Goal: Information Seeking & Learning: Learn about a topic

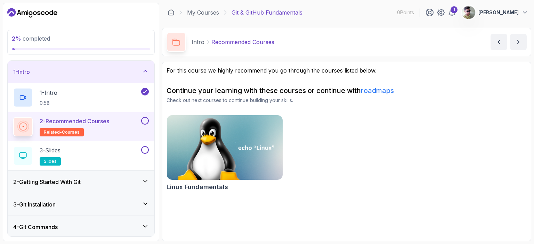
click at [144, 123] on button at bounding box center [145, 121] width 8 height 8
click at [145, 118] on icon at bounding box center [145, 121] width 6 height 7
click at [27, 125] on icon at bounding box center [23, 126] width 9 height 9
click at [83, 148] on div "3 - Slides slides" at bounding box center [76, 155] width 127 height 19
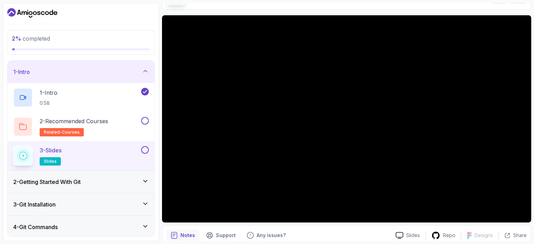
scroll to position [46, 0]
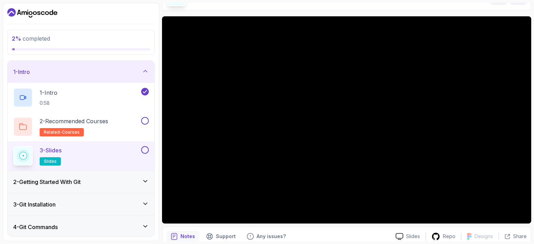
click at [143, 120] on button at bounding box center [145, 121] width 8 height 8
click at [146, 120] on icon at bounding box center [145, 121] width 4 height 3
click at [146, 120] on button at bounding box center [145, 121] width 8 height 8
click at [145, 148] on button at bounding box center [145, 150] width 8 height 8
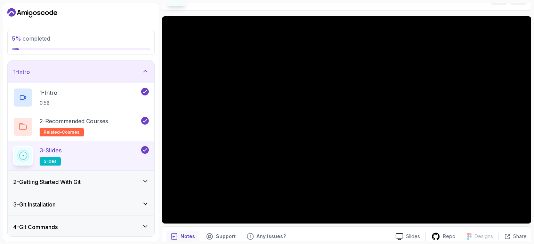
click at [147, 68] on icon at bounding box center [145, 71] width 7 height 7
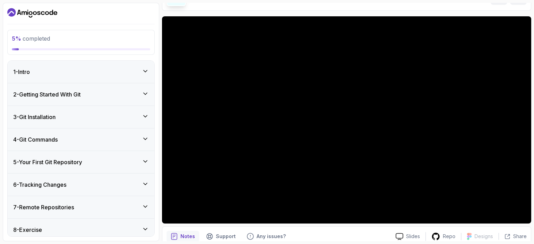
click at [145, 91] on icon at bounding box center [145, 93] width 7 height 7
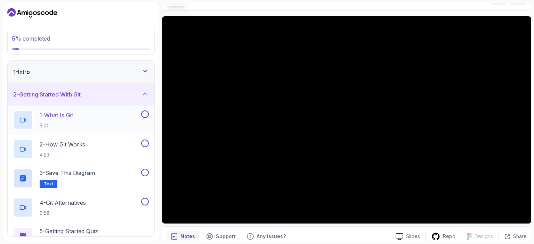
click at [146, 115] on button at bounding box center [145, 115] width 8 height 8
click at [147, 145] on button at bounding box center [145, 144] width 8 height 8
click at [145, 170] on button at bounding box center [145, 173] width 8 height 8
click at [146, 202] on button at bounding box center [145, 202] width 8 height 8
click at [64, 115] on p "1 - What Is Git" at bounding box center [56, 115] width 33 height 8
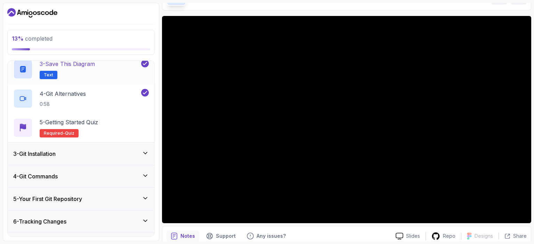
scroll to position [109, 0]
click at [73, 124] on p "5 - Getting Started Quiz" at bounding box center [69, 123] width 58 height 8
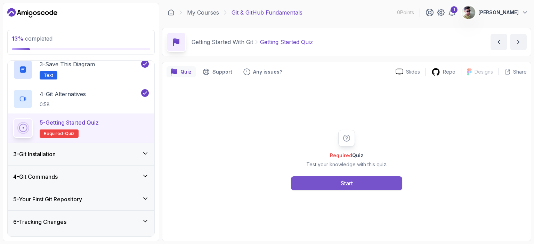
click at [346, 181] on div "Start" at bounding box center [347, 183] width 12 height 8
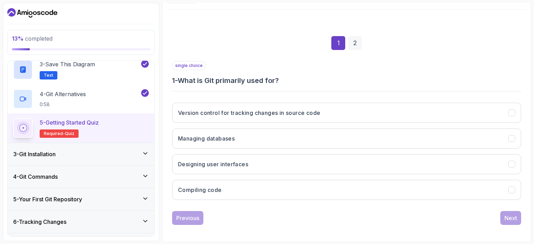
scroll to position [75, 0]
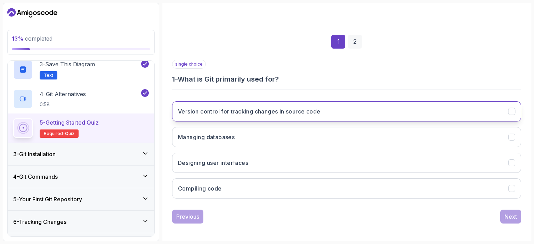
click at [280, 110] on h3 "Version control for tracking changes in source code" at bounding box center [249, 111] width 142 height 8
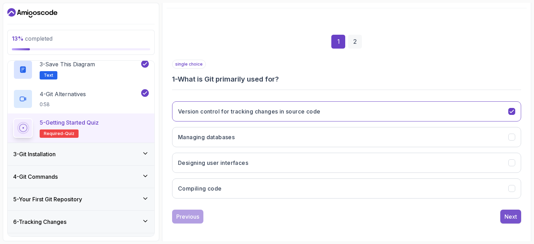
click at [503, 216] on button "Next" at bounding box center [510, 217] width 21 height 14
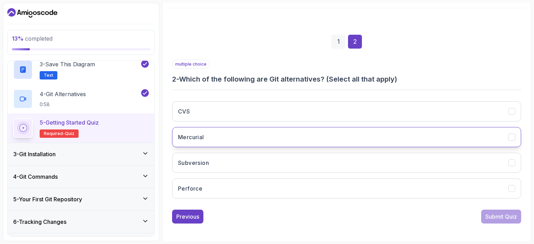
click at [296, 137] on button "Mercurial" at bounding box center [346, 137] width 349 height 20
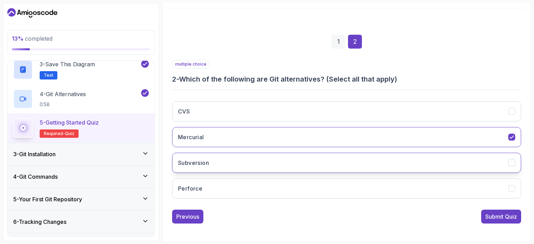
click at [319, 159] on button "Subversion" at bounding box center [346, 163] width 349 height 20
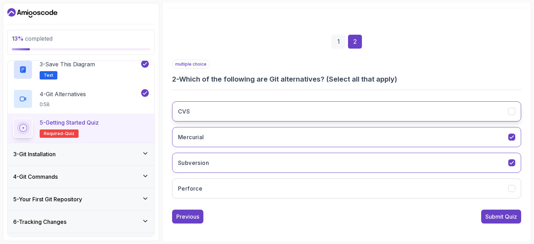
click at [277, 110] on button "CVS" at bounding box center [346, 112] width 349 height 20
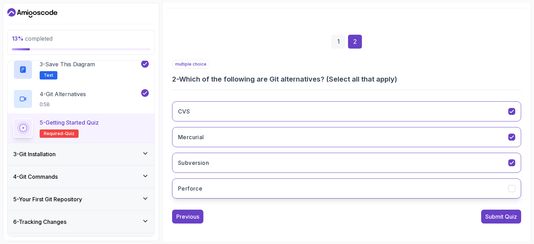
click at [286, 187] on button "Perforce" at bounding box center [346, 189] width 349 height 20
click at [496, 217] on div "Submit Quiz" at bounding box center [501, 217] width 32 height 8
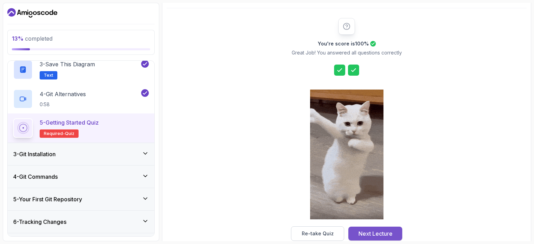
click at [379, 232] on div "Next Lecture" at bounding box center [375, 234] width 34 height 8
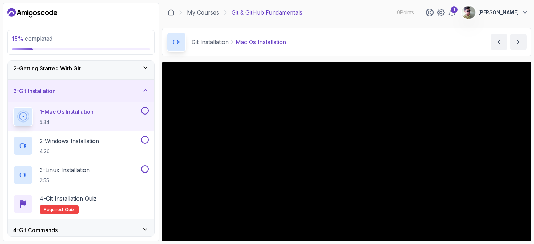
click at [144, 110] on button at bounding box center [145, 111] width 8 height 8
click at [145, 138] on button at bounding box center [145, 140] width 8 height 8
click at [145, 169] on button at bounding box center [145, 169] width 8 height 8
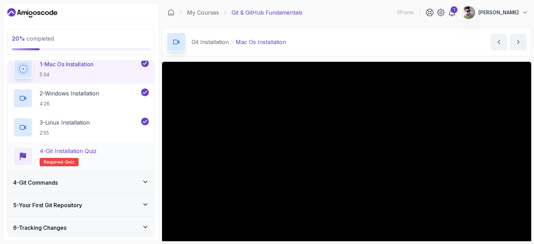
click at [89, 149] on p "4 - Git Installation Quiz" at bounding box center [68, 151] width 57 height 8
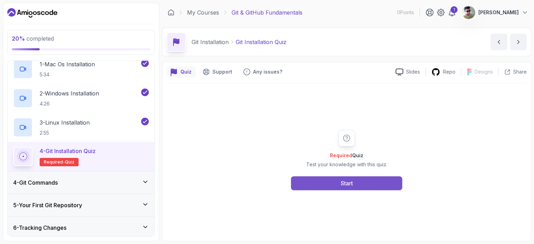
click at [348, 187] on div "Start" at bounding box center [347, 183] width 12 height 8
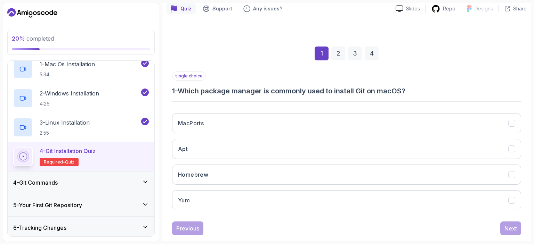
scroll to position [76, 0]
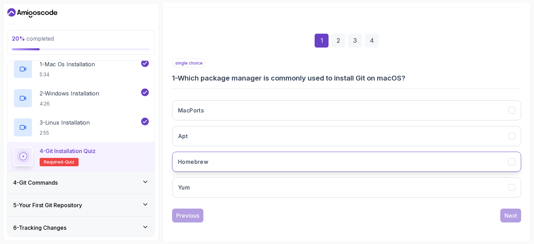
click at [302, 153] on button "Homebrew" at bounding box center [346, 162] width 349 height 20
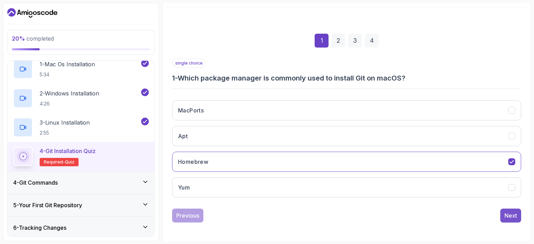
click at [515, 215] on div "Next" at bounding box center [510, 216] width 13 height 8
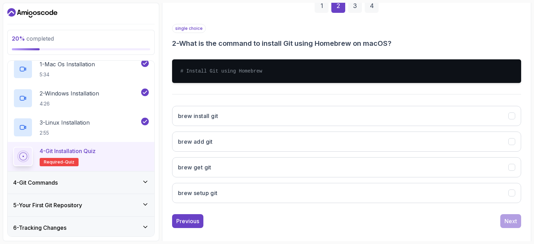
scroll to position [116, 0]
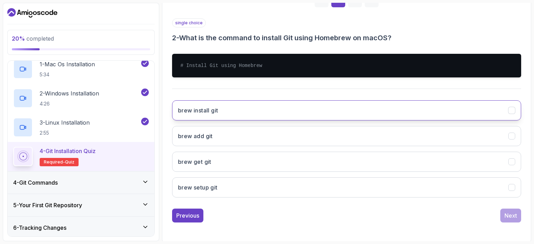
click at [325, 108] on button "brew install git" at bounding box center [346, 110] width 349 height 20
click at [504, 214] on button "Next" at bounding box center [510, 216] width 21 height 14
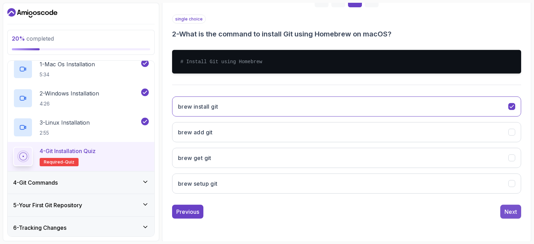
scroll to position [76, 0]
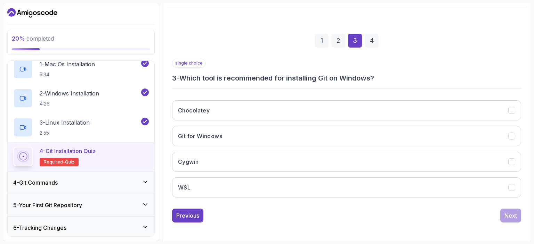
click at [377, 78] on h3 "3 - Which tool is recommended for installing Git on Windows?" at bounding box center [346, 78] width 349 height 10
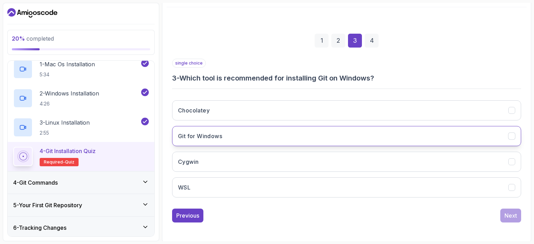
click at [296, 131] on button "Git for Windows" at bounding box center [346, 136] width 349 height 20
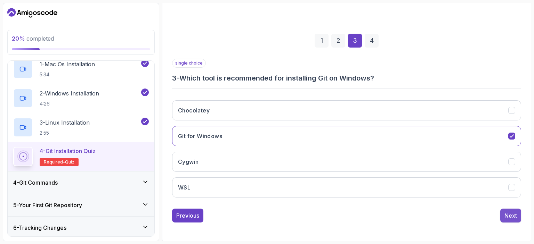
click at [509, 212] on div "Next" at bounding box center [510, 216] width 13 height 8
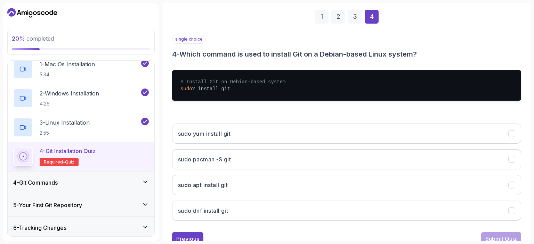
scroll to position [100, 0]
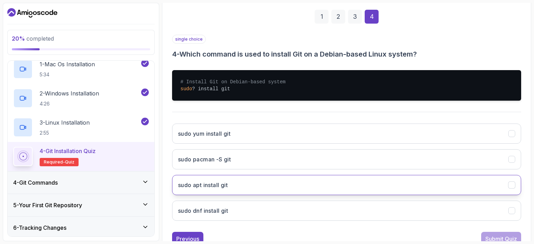
click at [261, 183] on button "sudo apt install git" at bounding box center [346, 185] width 349 height 20
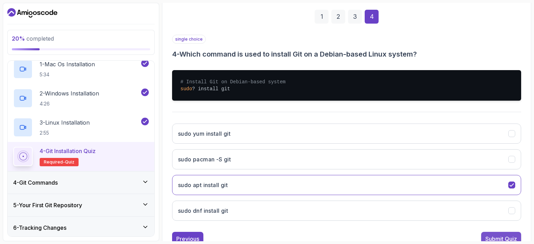
click at [499, 233] on button "Submit Quiz" at bounding box center [501, 239] width 40 height 14
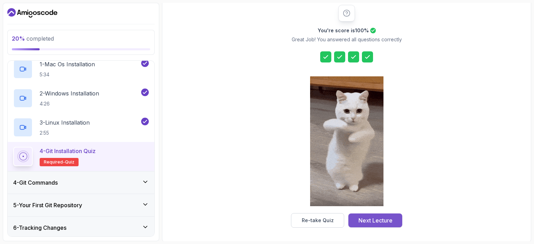
click at [379, 226] on button "Next Lecture" at bounding box center [375, 221] width 54 height 14
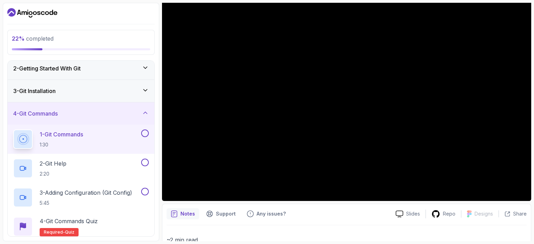
scroll to position [69, 0]
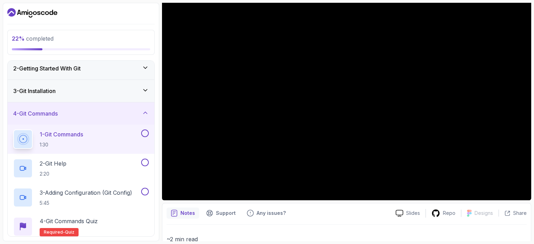
click at [146, 134] on button at bounding box center [145, 134] width 8 height 8
click at [145, 163] on button at bounding box center [145, 163] width 8 height 8
click at [146, 191] on button at bounding box center [145, 192] width 8 height 8
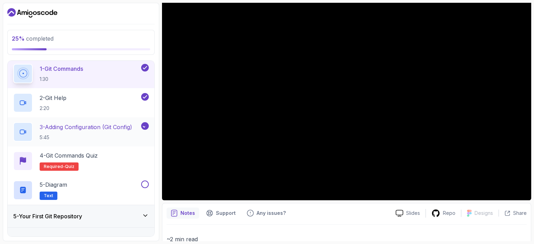
scroll to position [94, 0]
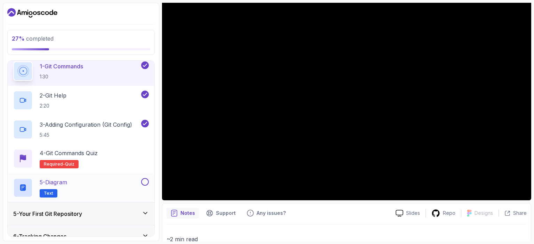
click at [144, 184] on button at bounding box center [145, 182] width 8 height 8
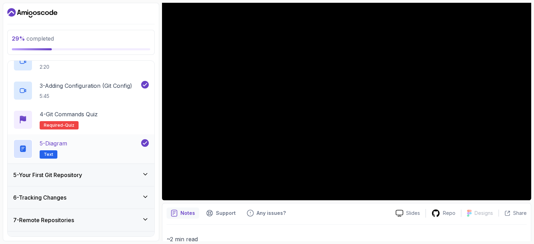
scroll to position [139, 0]
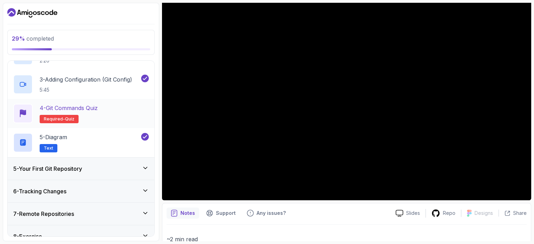
click at [98, 111] on p "4 - Git Commands Quiz" at bounding box center [69, 108] width 58 height 8
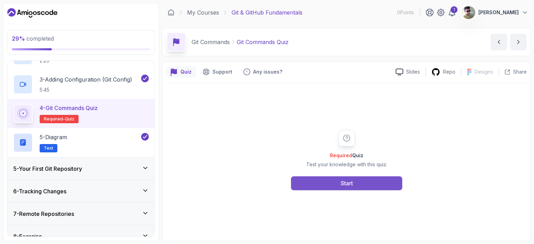
click at [334, 180] on button "Start" at bounding box center [346, 184] width 111 height 14
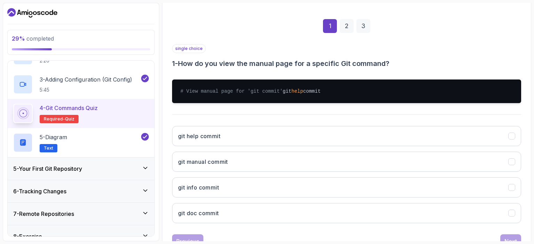
scroll to position [123, 0]
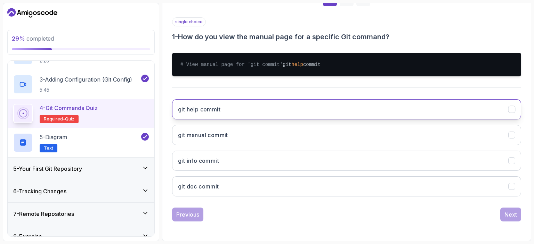
click at [262, 109] on button "git help commit" at bounding box center [346, 109] width 349 height 20
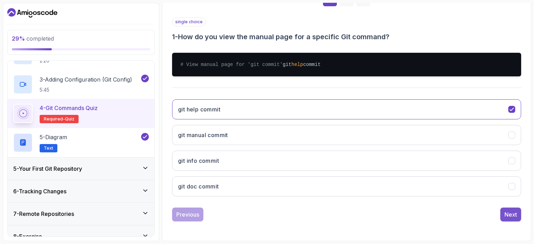
click at [514, 216] on div "Next" at bounding box center [510, 215] width 13 height 8
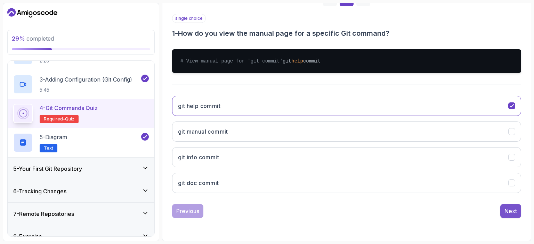
scroll to position [116, 0]
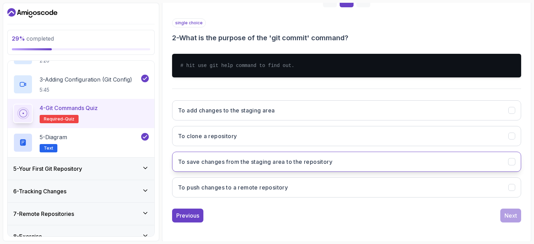
click at [353, 161] on button "To save changes from the staging area to the repository" at bounding box center [346, 162] width 349 height 20
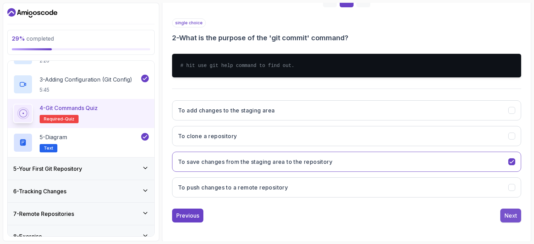
click at [513, 217] on div "Next" at bounding box center [510, 216] width 13 height 8
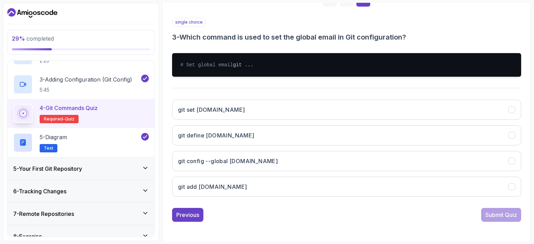
scroll to position [117, 0]
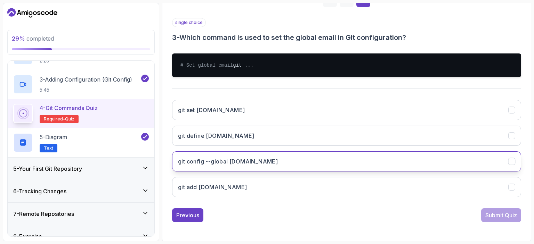
click at [295, 166] on button "git config --global user.email" at bounding box center [346, 162] width 349 height 20
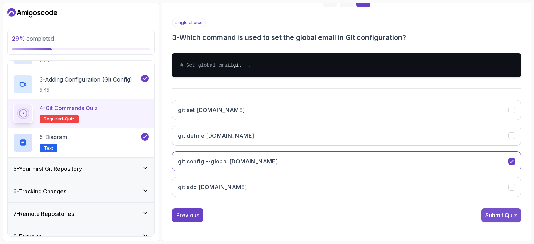
click at [499, 220] on div "Submit Quiz" at bounding box center [501, 215] width 32 height 8
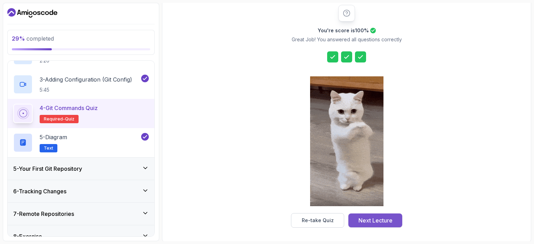
click at [369, 223] on div "Next Lecture" at bounding box center [375, 221] width 34 height 8
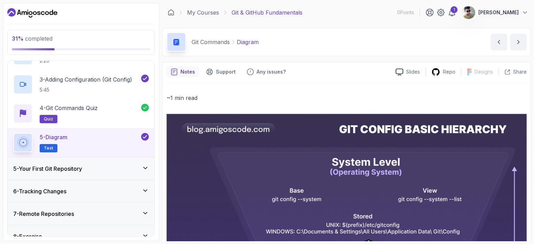
click at [146, 165] on icon at bounding box center [145, 168] width 7 height 7
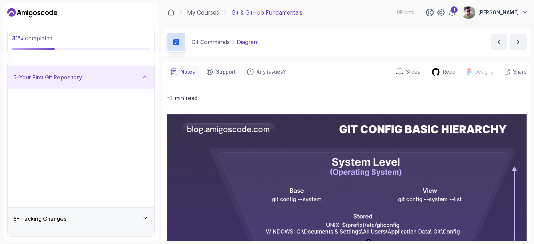
scroll to position [26, 0]
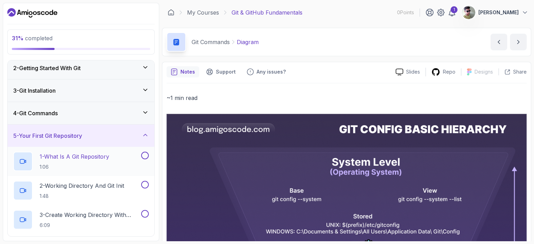
click at [145, 157] on button at bounding box center [145, 156] width 8 height 8
click at [145, 184] on button at bounding box center [145, 185] width 8 height 8
click at [145, 212] on button at bounding box center [145, 214] width 8 height 8
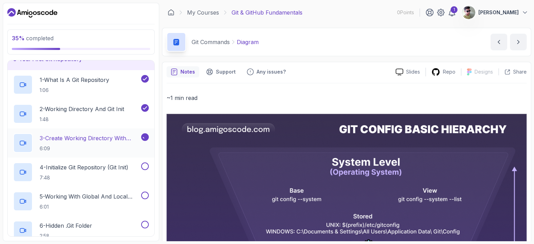
scroll to position [107, 0]
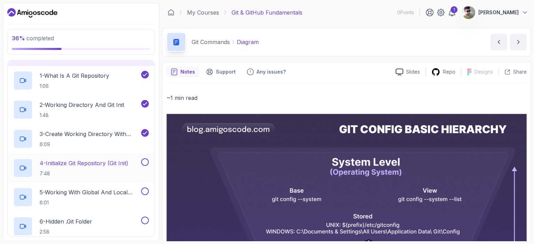
click at [144, 163] on button at bounding box center [145, 163] width 8 height 8
click at [145, 190] on button at bounding box center [145, 192] width 8 height 8
click at [144, 218] on button at bounding box center [145, 221] width 8 height 8
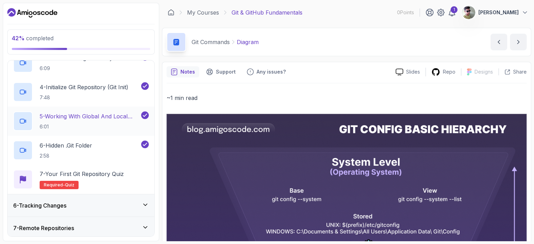
scroll to position [184, 0]
click at [146, 204] on icon at bounding box center [145, 204] width 7 height 7
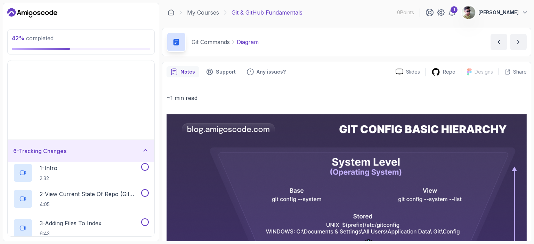
scroll to position [26, 0]
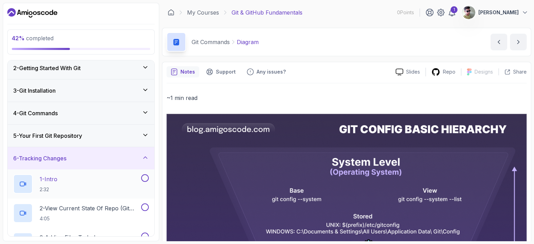
click at [145, 181] on button at bounding box center [145, 179] width 8 height 8
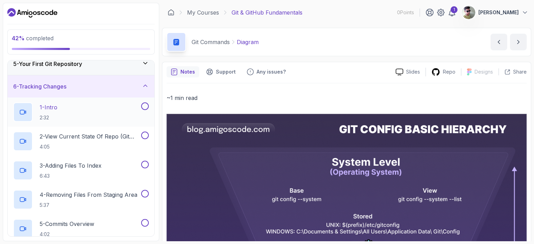
scroll to position [98, 0]
click at [144, 133] on button at bounding box center [145, 135] width 8 height 8
click at [145, 162] on button at bounding box center [145, 165] width 8 height 8
click at [145, 194] on button at bounding box center [145, 194] width 8 height 8
click at [145, 224] on button at bounding box center [145, 223] width 8 height 8
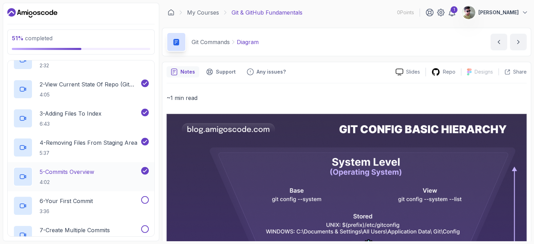
scroll to position [150, 0]
click at [146, 197] on button at bounding box center [145, 200] width 8 height 8
click at [144, 226] on button at bounding box center [145, 230] width 8 height 8
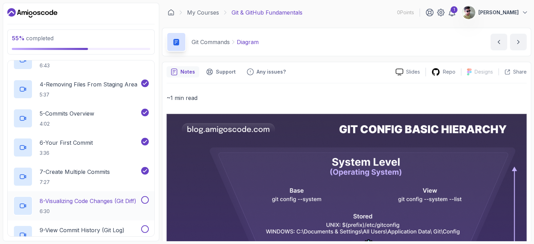
click at [145, 199] on button at bounding box center [145, 200] width 8 height 8
click at [144, 226] on button at bounding box center [145, 230] width 8 height 8
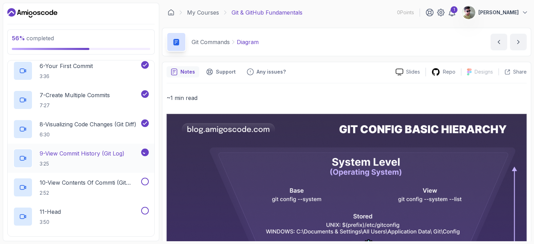
scroll to position [286, 0]
click at [145, 180] on button at bounding box center [145, 181] width 8 height 8
click at [145, 207] on button at bounding box center [145, 211] width 8 height 8
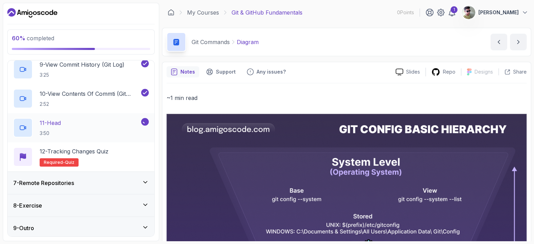
scroll to position [375, 0]
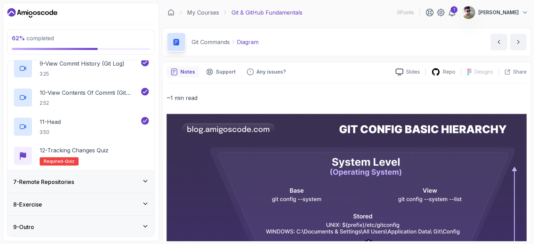
click at [145, 179] on icon at bounding box center [145, 181] width 7 height 7
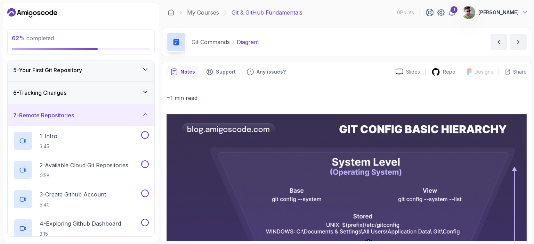
scroll to position [102, 0]
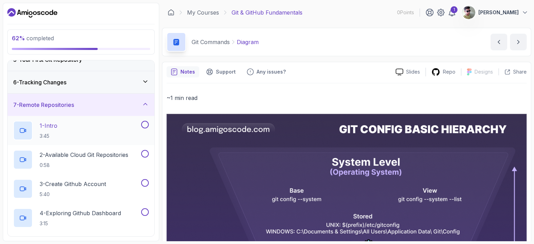
click at [145, 124] on button at bounding box center [145, 125] width 8 height 8
click at [146, 156] on button at bounding box center [145, 154] width 8 height 8
click at [144, 183] on button at bounding box center [145, 183] width 8 height 8
click at [145, 213] on button at bounding box center [145, 213] width 8 height 8
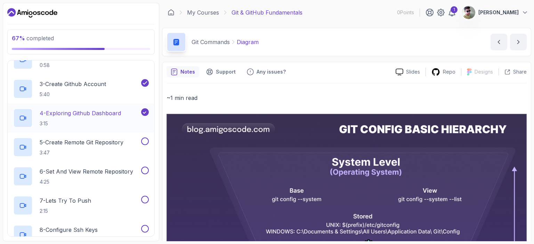
scroll to position [203, 0]
click at [146, 142] on button at bounding box center [145, 141] width 8 height 8
click at [146, 165] on div "6 - Set And View Remote Repository 4:25" at bounding box center [81, 175] width 147 height 29
click at [144, 197] on button at bounding box center [145, 199] width 8 height 8
click at [144, 168] on button at bounding box center [145, 170] width 8 height 8
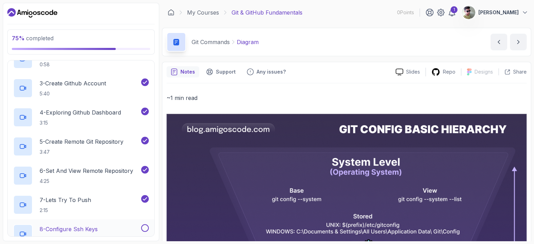
click at [143, 226] on button at bounding box center [145, 229] width 8 height 8
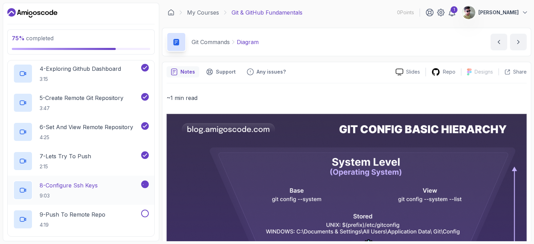
scroll to position [318, 0]
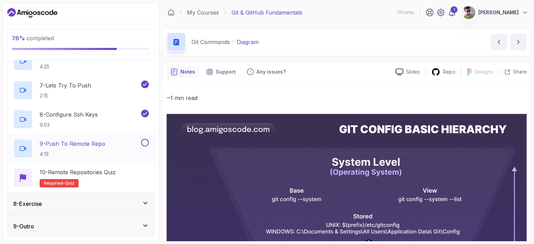
click at [145, 140] on button at bounding box center [145, 143] width 8 height 8
click at [146, 201] on icon at bounding box center [145, 203] width 7 height 7
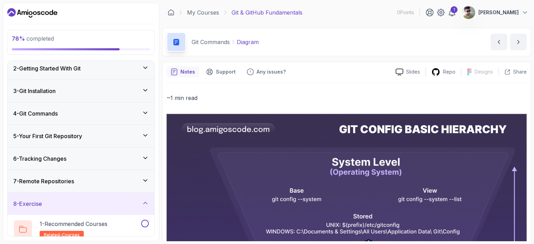
scroll to position [113, 0]
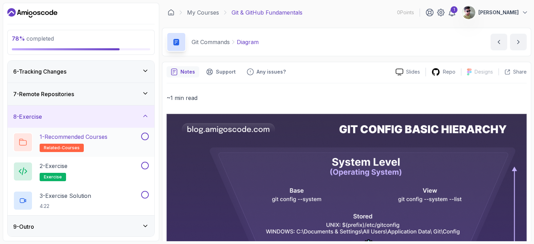
click at [145, 135] on button at bounding box center [145, 137] width 8 height 8
click at [145, 165] on button at bounding box center [145, 166] width 8 height 8
click at [145, 194] on button at bounding box center [145, 195] width 8 height 8
click at [147, 223] on icon at bounding box center [145, 226] width 7 height 7
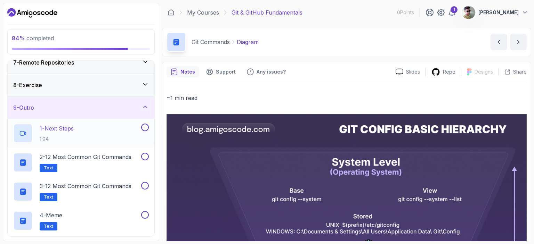
scroll to position [146, 0]
click at [144, 127] on button at bounding box center [145, 127] width 8 height 8
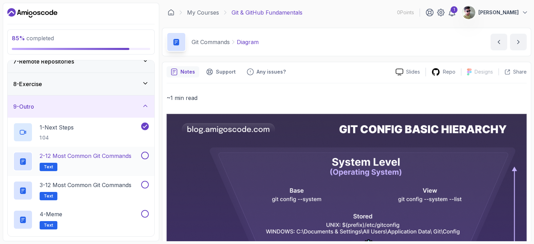
click at [145, 155] on button at bounding box center [145, 156] width 8 height 8
click at [146, 185] on button at bounding box center [145, 185] width 8 height 8
click at [145, 213] on button at bounding box center [145, 214] width 8 height 8
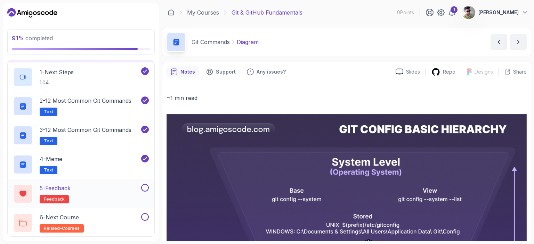
click at [143, 188] on button at bounding box center [145, 188] width 8 height 8
click at [144, 216] on button at bounding box center [145, 217] width 8 height 8
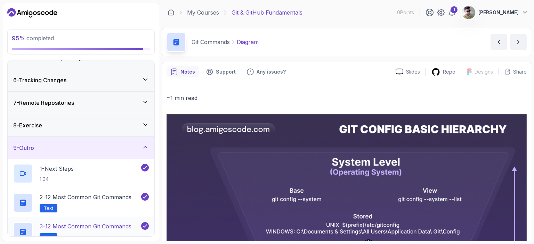
scroll to position [106, 0]
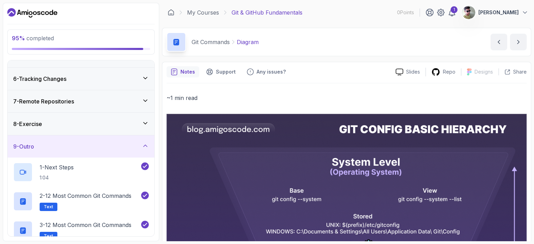
click at [146, 124] on icon at bounding box center [145, 123] width 7 height 7
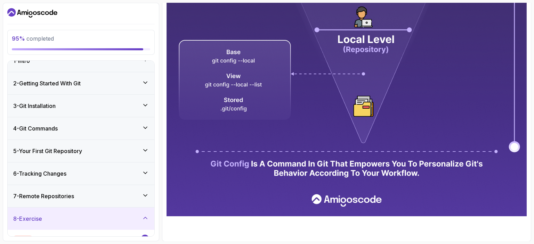
scroll to position [11, 0]
click at [143, 100] on div "3 - Git Installation" at bounding box center [81, 106] width 147 height 22
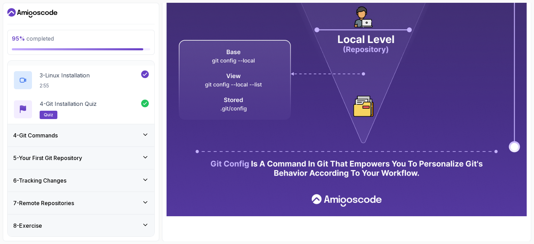
scroll to position [140, 0]
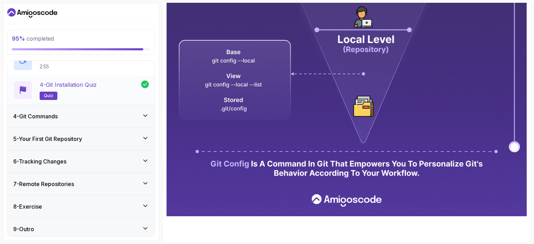
click at [145, 84] on icon at bounding box center [145, 85] width 6 height 6
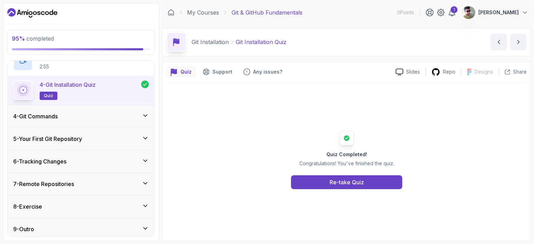
click at [144, 114] on icon at bounding box center [145, 115] width 7 height 7
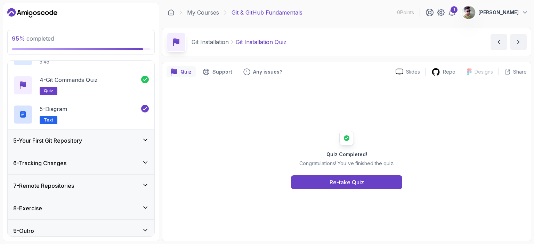
scroll to position [172, 0]
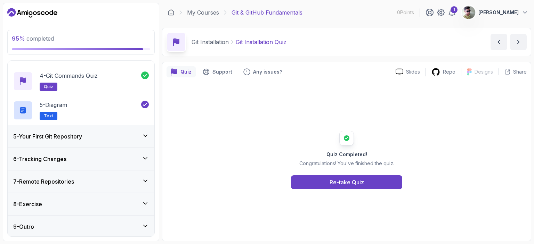
click at [146, 135] on icon at bounding box center [145, 135] width 7 height 7
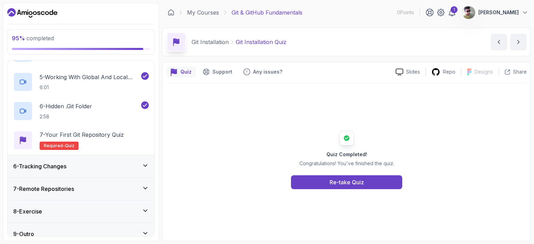
scroll to position [222, 0]
click at [120, 134] on p "7 - Your First Git Repository Quiz" at bounding box center [82, 135] width 84 height 8
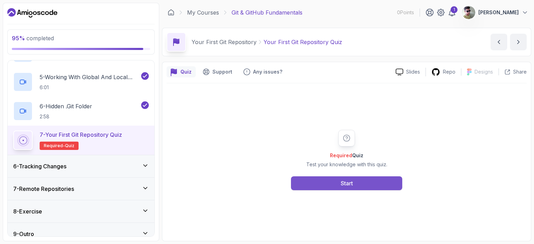
click at [349, 184] on div "Start" at bounding box center [347, 183] width 12 height 8
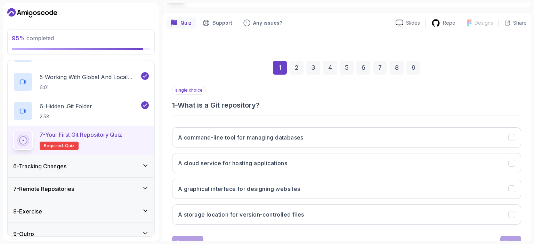
scroll to position [56, 0]
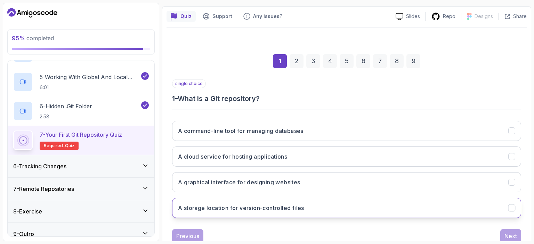
click at [281, 204] on h3 "A storage location for version-controlled files" at bounding box center [241, 208] width 126 height 8
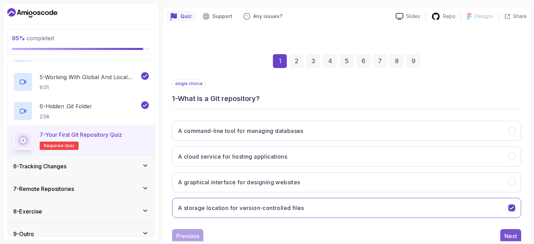
click at [514, 232] on div "Next" at bounding box center [510, 236] width 13 height 8
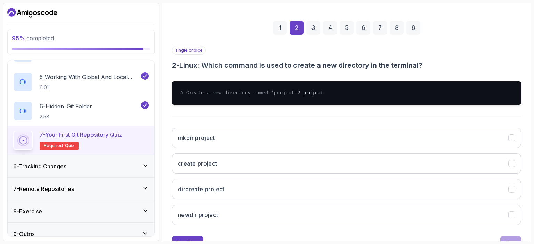
scroll to position [90, 0]
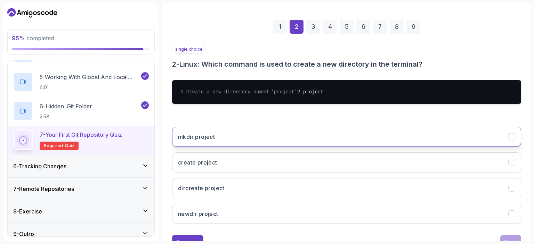
click at [303, 147] on button "mkdir project" at bounding box center [346, 137] width 349 height 20
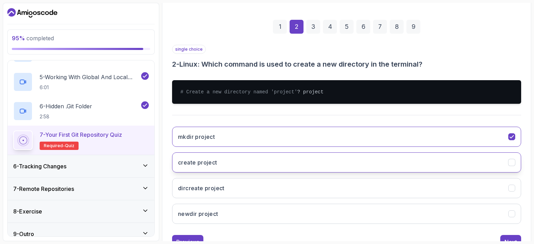
scroll to position [123, 0]
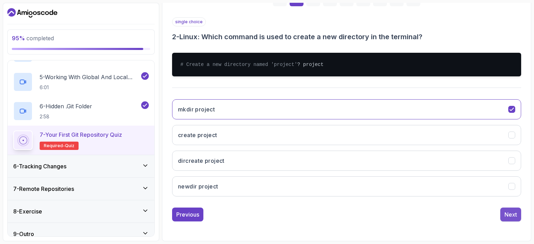
click at [507, 219] on div "Next" at bounding box center [510, 215] width 13 height 8
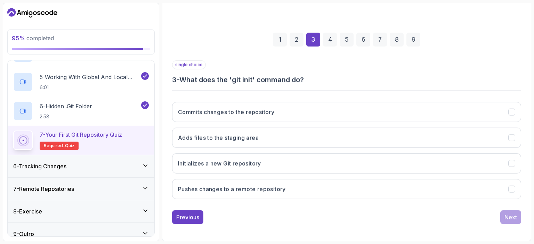
scroll to position [76, 0]
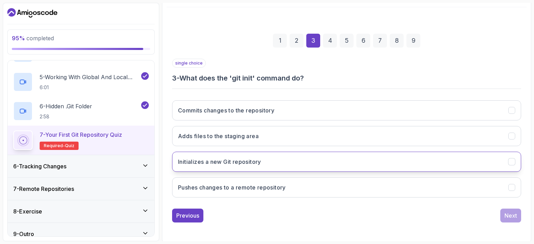
click at [275, 156] on button "Initializes a new Git repository" at bounding box center [346, 162] width 349 height 20
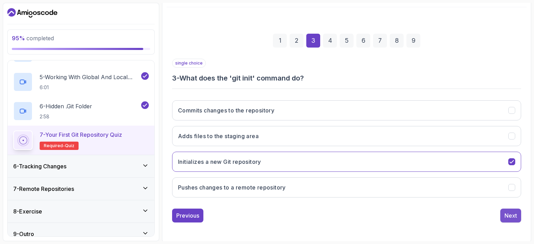
click at [511, 215] on div "Next" at bounding box center [510, 216] width 13 height 8
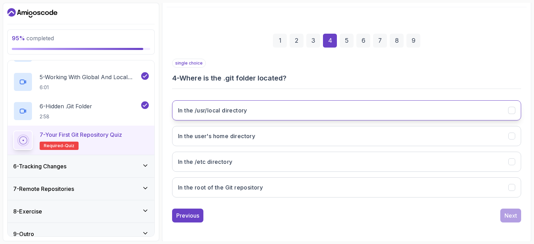
click at [313, 104] on button "In the /usr/local directory" at bounding box center [346, 110] width 349 height 20
click at [510, 212] on div "Next" at bounding box center [510, 216] width 13 height 8
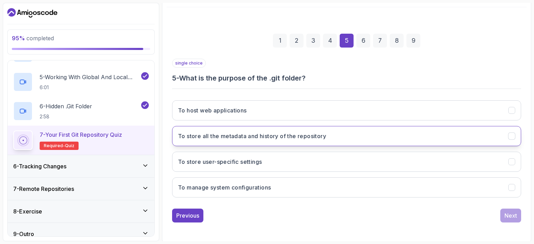
click at [377, 134] on button "To store all the metadata and history of the repository" at bounding box center [346, 136] width 349 height 20
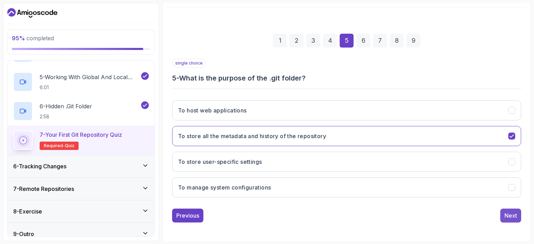
click at [510, 215] on div "Next" at bounding box center [510, 216] width 13 height 8
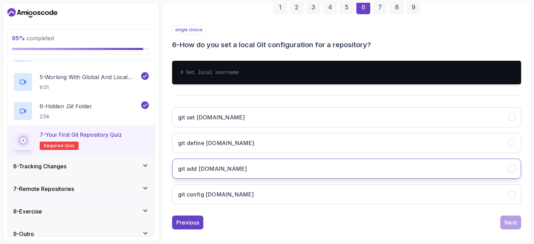
scroll to position [116, 0]
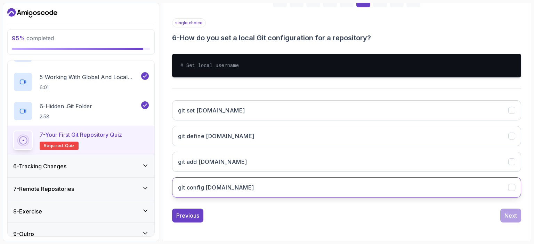
click at [300, 181] on button "git config user.name" at bounding box center [346, 188] width 349 height 20
click at [516, 213] on div "Next" at bounding box center [510, 216] width 13 height 8
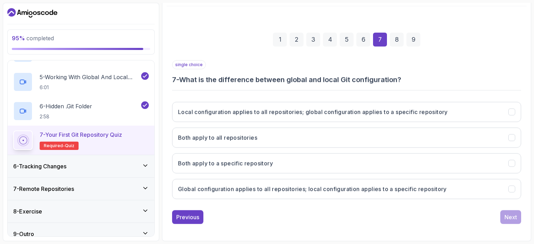
scroll to position [76, 0]
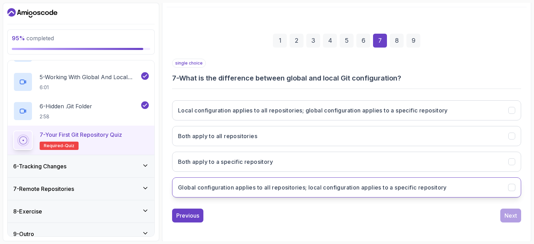
click at [280, 178] on button "Global configuration applies to all repositories; local configuration applies t…" at bounding box center [346, 188] width 349 height 20
click at [512, 217] on div "Next" at bounding box center [510, 216] width 13 height 8
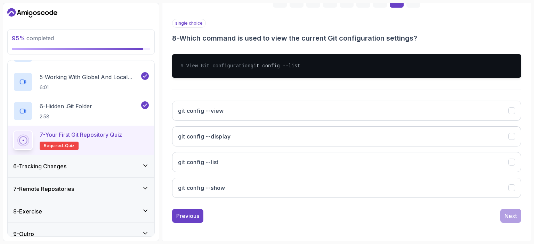
scroll to position [117, 0]
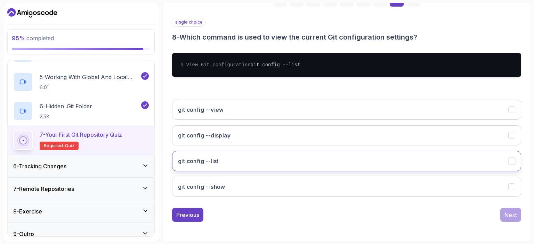
click at [288, 166] on button "git config --list" at bounding box center [346, 161] width 349 height 20
click at [512, 219] on div "Next" at bounding box center [510, 215] width 13 height 8
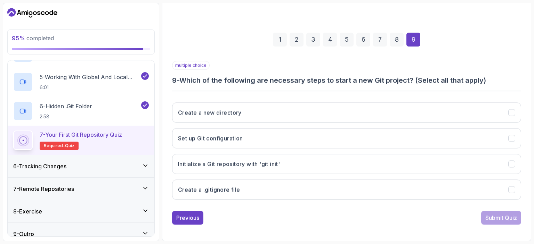
scroll to position [76, 0]
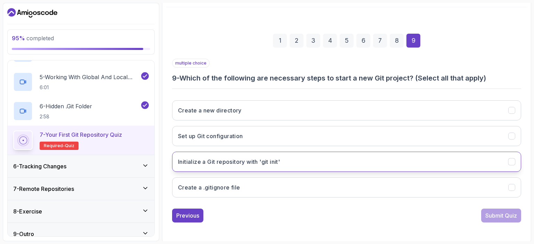
click at [339, 165] on button "Initialize a Git repository with 'git init'" at bounding box center [346, 162] width 349 height 20
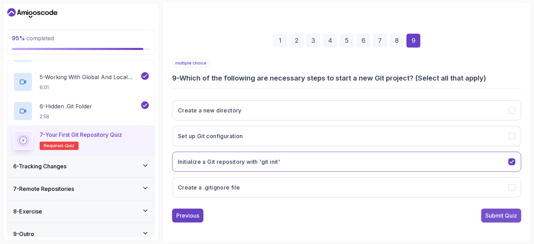
click at [489, 213] on div "Submit Quiz" at bounding box center [501, 216] width 32 height 8
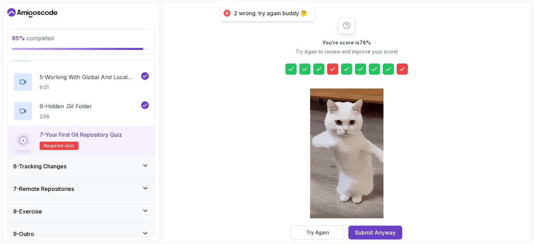
scroll to position [88, 0]
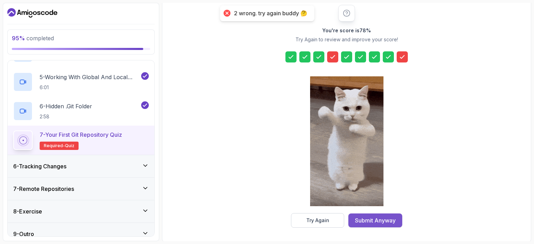
click at [373, 217] on div "Submit Anyway" at bounding box center [375, 221] width 41 height 8
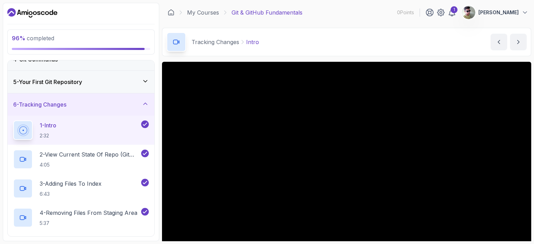
scroll to position [80, 0]
click at [137, 81] on div "5 - Your First Git Repository" at bounding box center [81, 82] width 136 height 8
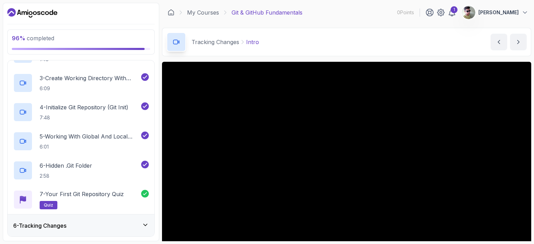
scroll to position [230, 0]
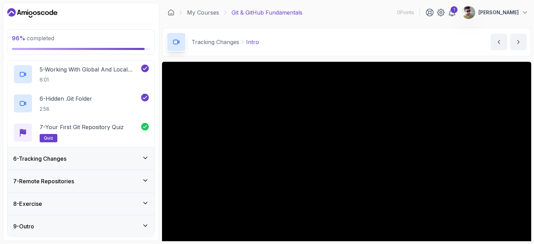
click at [147, 161] on icon at bounding box center [145, 158] width 7 height 7
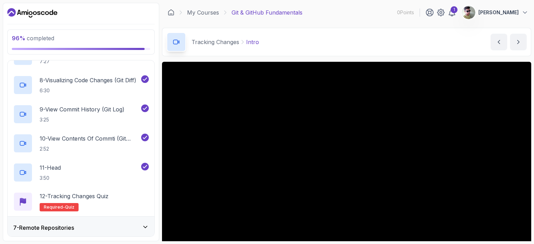
scroll to position [376, 0]
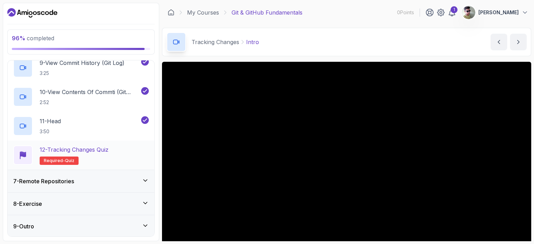
click at [83, 149] on p "12 - Tracking Changes Quiz" at bounding box center [74, 150] width 69 height 8
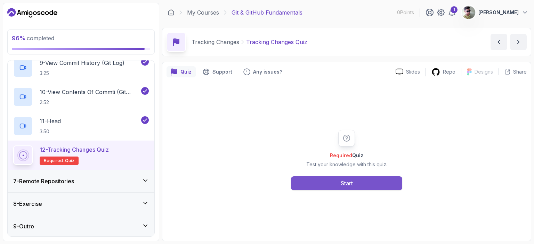
click at [360, 187] on button "Start" at bounding box center [346, 184] width 111 height 14
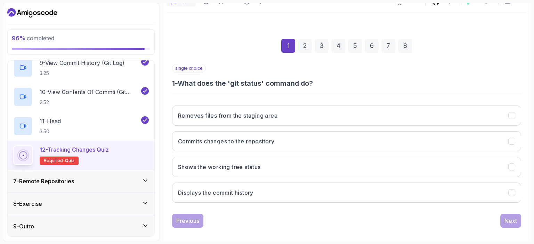
scroll to position [76, 0]
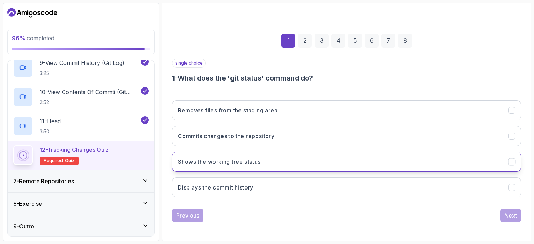
click at [339, 161] on button "Shows the working tree status" at bounding box center [346, 162] width 349 height 20
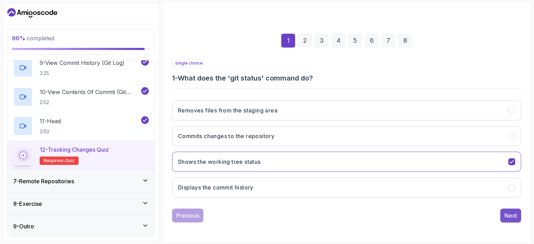
click at [505, 216] on div "Next" at bounding box center [510, 216] width 13 height 8
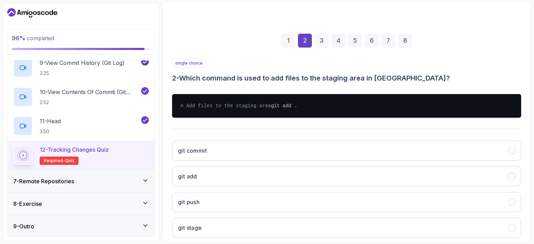
scroll to position [116, 0]
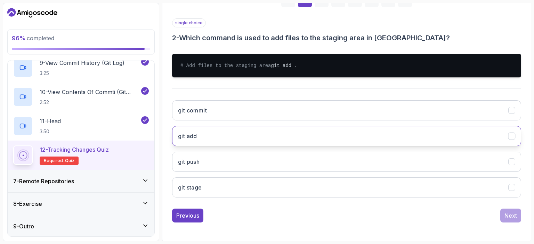
click at [332, 142] on button "git add" at bounding box center [346, 136] width 349 height 20
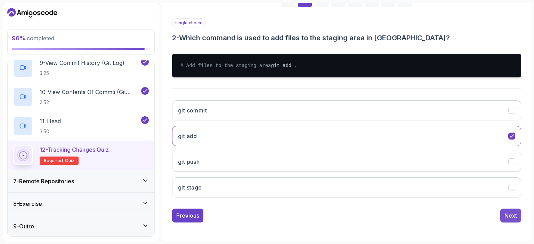
click at [510, 220] on div "Next" at bounding box center [510, 216] width 13 height 8
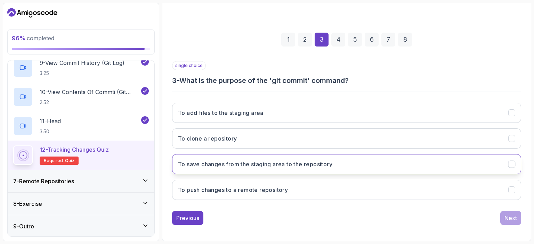
scroll to position [76, 0]
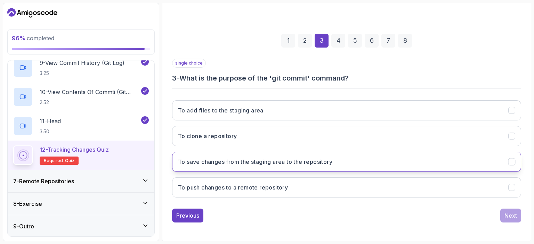
click at [415, 163] on button "To save changes from the staging area to the repository" at bounding box center [346, 162] width 349 height 20
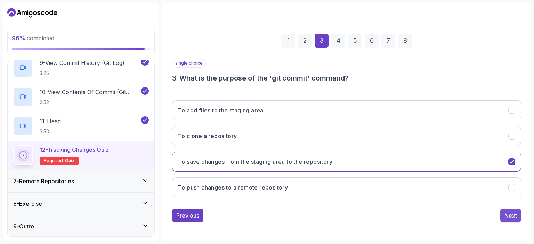
click at [514, 212] on div "Next" at bounding box center [510, 216] width 13 height 8
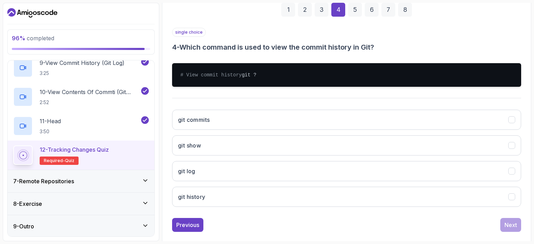
scroll to position [108, 0]
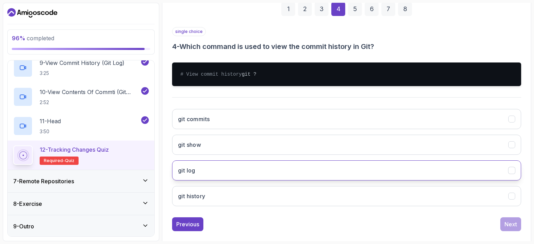
click at [248, 178] on button "git log" at bounding box center [346, 171] width 349 height 20
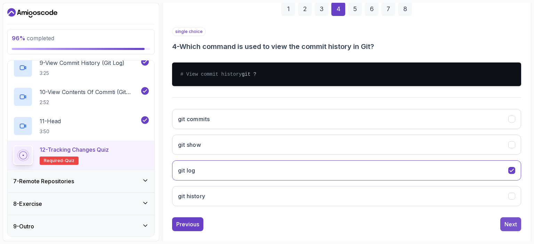
click at [511, 227] on div "Next" at bounding box center [510, 224] width 13 height 8
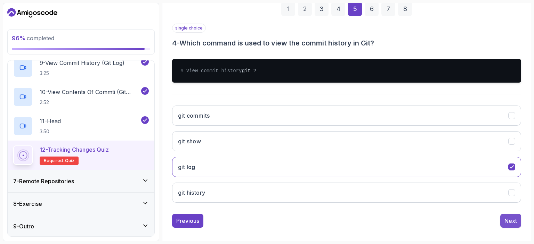
scroll to position [76, 0]
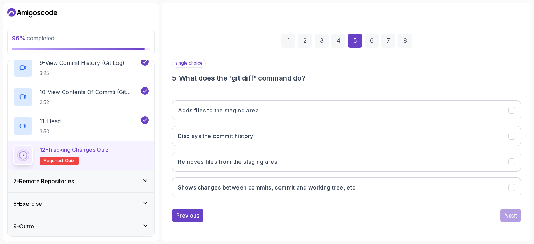
click at [308, 79] on h3 "5 - What does the 'git diff' command do?" at bounding box center [346, 78] width 349 height 10
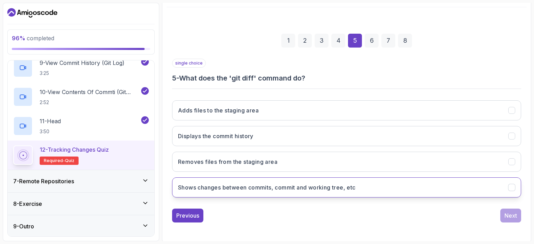
click at [333, 193] on button "Shows changes between commits, commit and working tree, etc" at bounding box center [346, 188] width 349 height 20
click at [504, 213] on button "Next" at bounding box center [510, 216] width 21 height 14
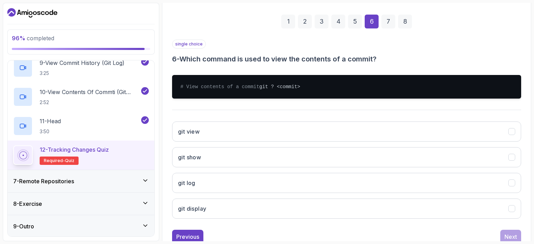
scroll to position [98, 0]
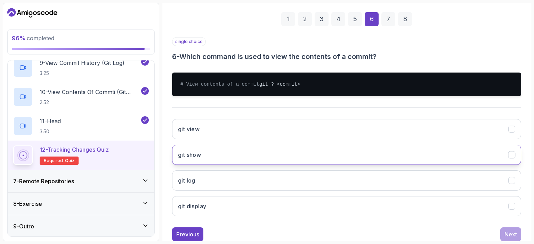
click at [309, 165] on button "git show" at bounding box center [346, 155] width 349 height 20
click at [509, 234] on button "Next" at bounding box center [510, 235] width 21 height 14
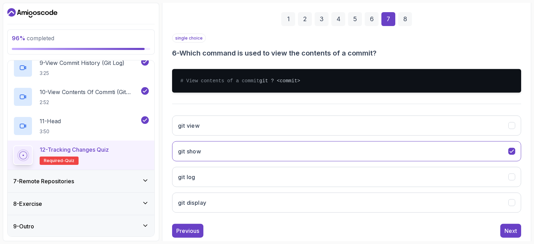
scroll to position [76, 0]
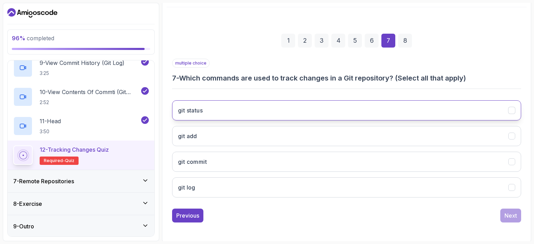
click at [301, 111] on button "git status" at bounding box center [346, 110] width 349 height 20
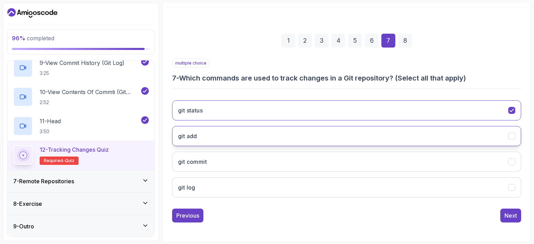
click at [364, 141] on button "git add" at bounding box center [346, 136] width 349 height 20
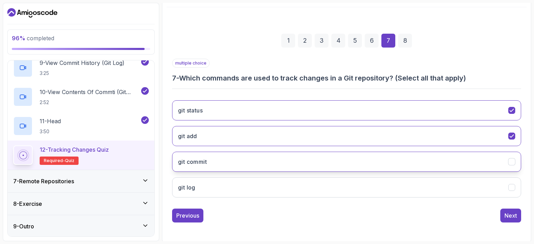
click at [395, 159] on button "git commit" at bounding box center [346, 162] width 349 height 20
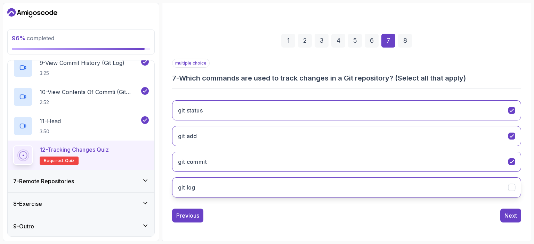
click at [407, 184] on button "git log" at bounding box center [346, 188] width 349 height 20
click at [520, 217] on button "Next" at bounding box center [510, 216] width 21 height 14
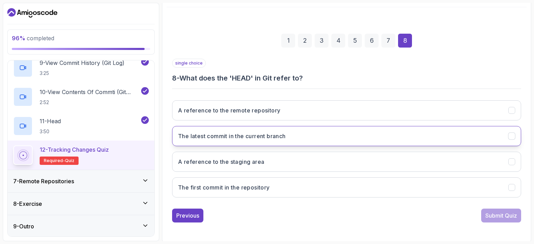
click at [293, 141] on button "The latest commit in the current branch" at bounding box center [346, 136] width 349 height 20
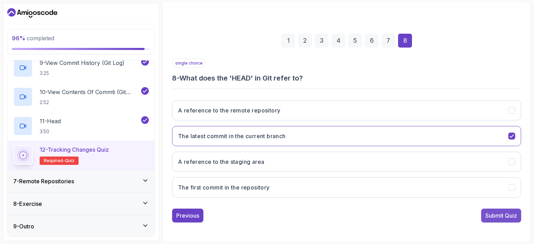
click at [487, 213] on div "Submit Quiz" at bounding box center [501, 216] width 32 height 8
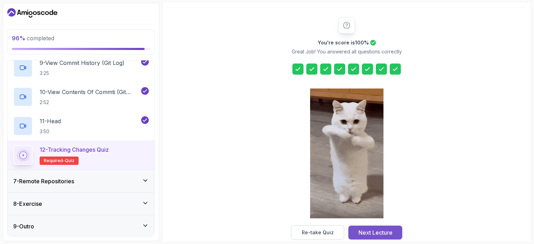
click at [370, 234] on div "Next Lecture" at bounding box center [375, 233] width 34 height 8
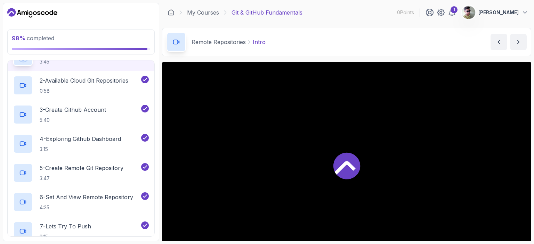
scroll to position [318, 0]
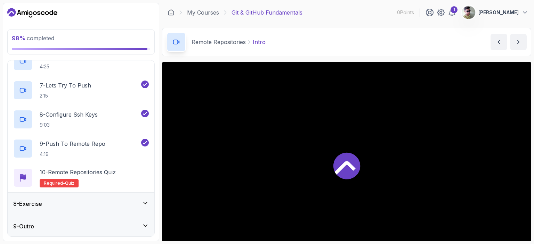
click at [141, 200] on div "8 - Exercise" at bounding box center [81, 204] width 136 height 8
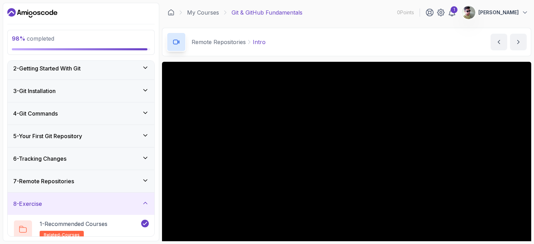
scroll to position [113, 0]
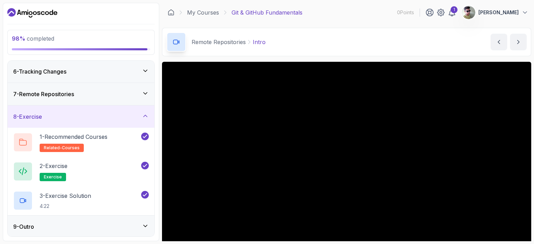
click at [94, 92] on div "7 - Remote Repositories" at bounding box center [81, 94] width 136 height 8
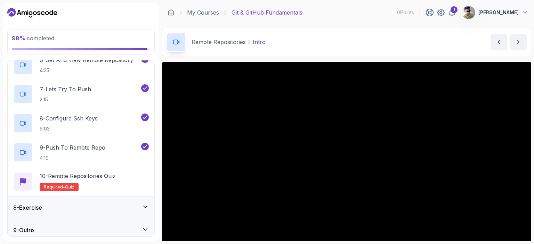
scroll to position [318, 0]
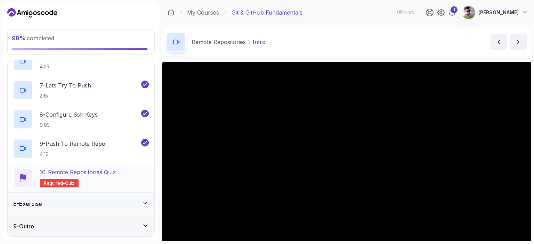
click at [69, 176] on h2 "10 - Remote Repositories Quiz Required- quiz" at bounding box center [78, 177] width 76 height 19
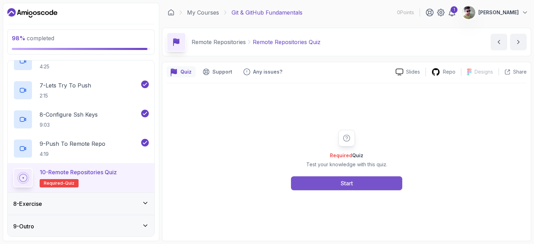
click at [334, 181] on button "Start" at bounding box center [346, 184] width 111 height 14
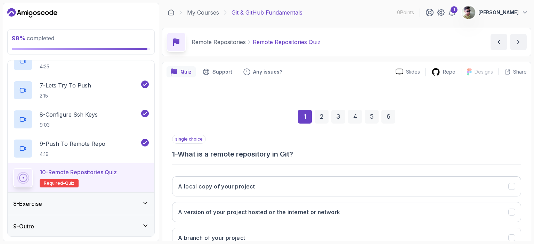
scroll to position [76, 0]
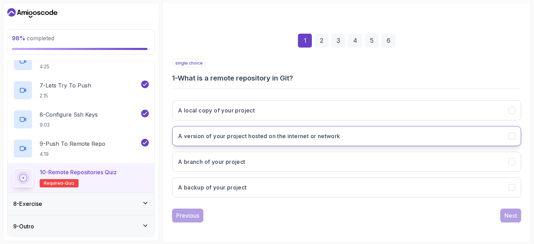
click at [303, 141] on button "A version of your project hosted on the internet or network" at bounding box center [346, 136] width 349 height 20
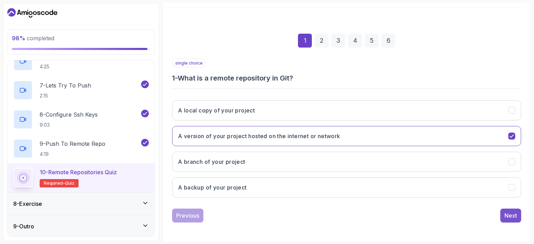
click at [505, 217] on div "Next" at bounding box center [510, 216] width 13 height 8
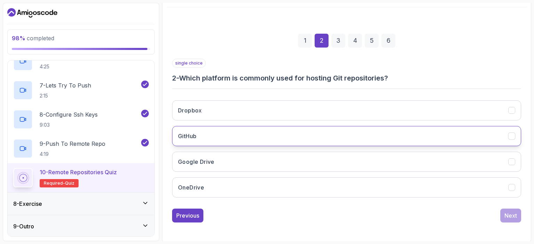
click at [343, 138] on button "GitHub" at bounding box center [346, 136] width 349 height 20
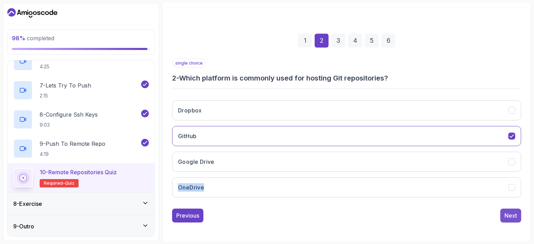
drag, startPoint x: 504, startPoint y: 204, endPoint x: 510, endPoint y: 212, distance: 10.2
click at [510, 212] on div "single choice 2 - Which platform is commonly used for hosting Git repositories?…" at bounding box center [346, 141] width 349 height 164
click at [510, 212] on div "Next" at bounding box center [510, 216] width 13 height 8
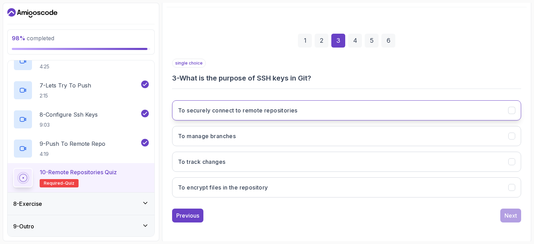
click at [330, 105] on button "To securely connect to remote repositories" at bounding box center [346, 110] width 349 height 20
click at [503, 216] on button "Next" at bounding box center [510, 216] width 21 height 14
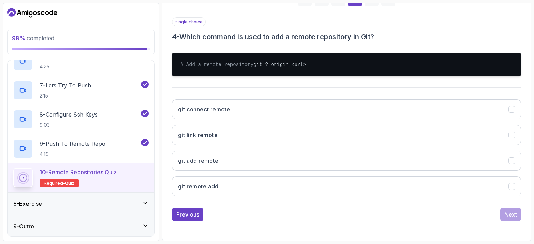
scroll to position [118, 0]
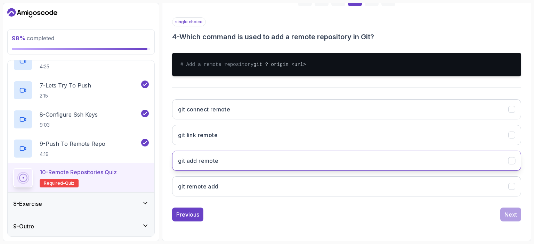
click at [329, 162] on button "git add remote" at bounding box center [346, 161] width 349 height 20
click at [508, 218] on div "Next" at bounding box center [510, 215] width 13 height 8
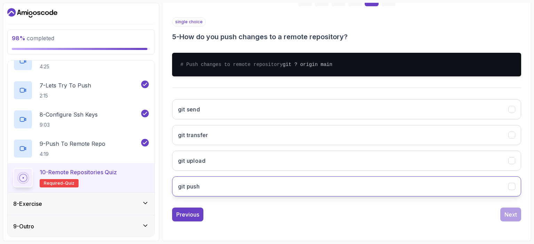
click at [272, 192] on button "git push" at bounding box center [346, 187] width 349 height 20
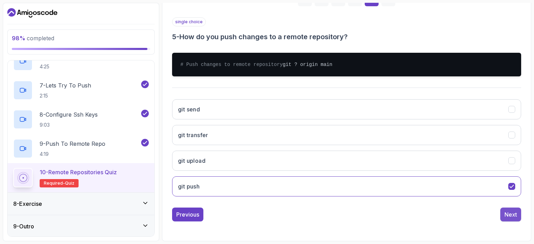
click at [510, 218] on div "Next" at bounding box center [510, 215] width 13 height 8
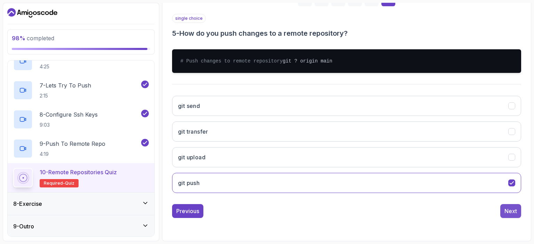
scroll to position [76, 0]
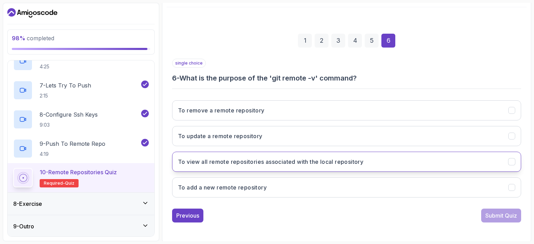
click at [517, 154] on button "To view all remote repositories associated with the local repository" at bounding box center [346, 162] width 349 height 20
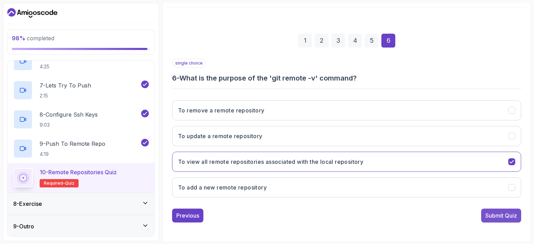
click at [510, 212] on div "Submit Quiz" at bounding box center [501, 216] width 32 height 8
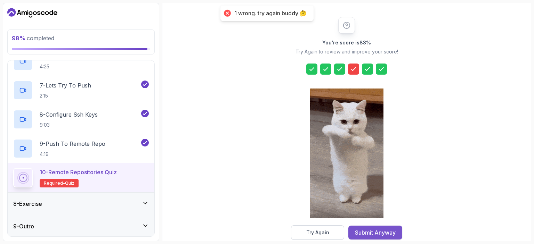
click at [376, 233] on div "Submit Anyway" at bounding box center [375, 233] width 41 height 8
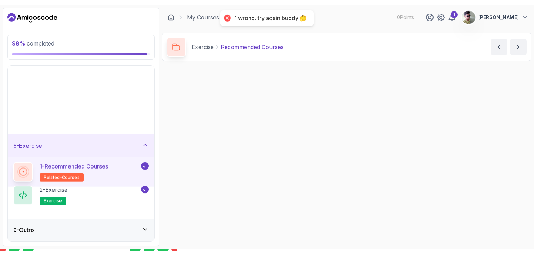
scroll to position [26, 0]
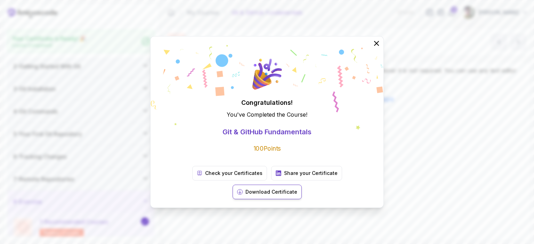
click at [297, 189] on p "Download Certificate" at bounding box center [271, 192] width 52 height 7
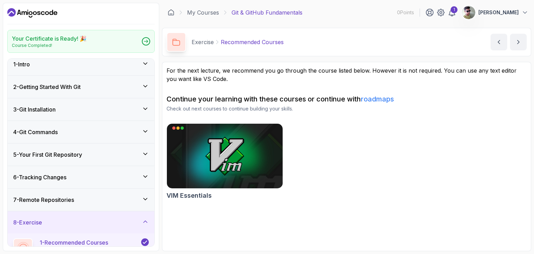
scroll to position [0, 0]
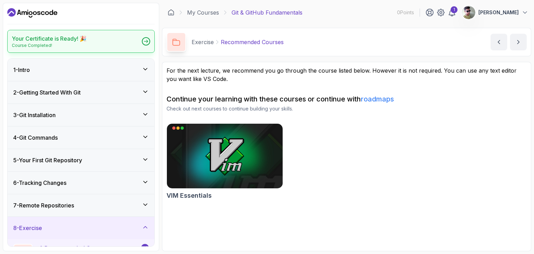
click at [108, 41] on div "Your Certificate is Ready! 🎉 Course Completed!" at bounding box center [80, 41] width 147 height 23
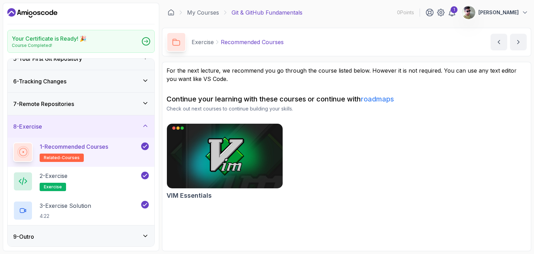
click at [147, 145] on icon at bounding box center [145, 146] width 6 height 7
click at [147, 145] on button at bounding box center [145, 147] width 8 height 8
click at [147, 145] on icon at bounding box center [145, 146] width 6 height 7
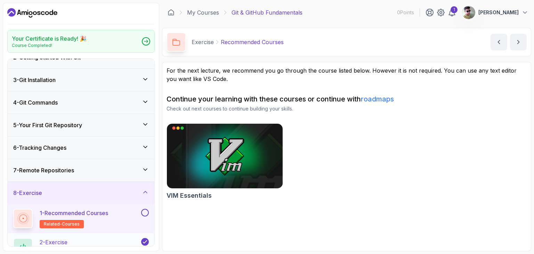
scroll to position [0, 0]
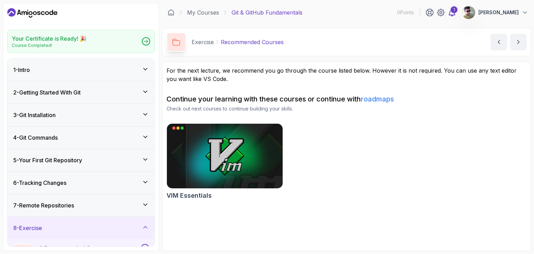
click at [456, 14] on icon at bounding box center [452, 12] width 8 height 8
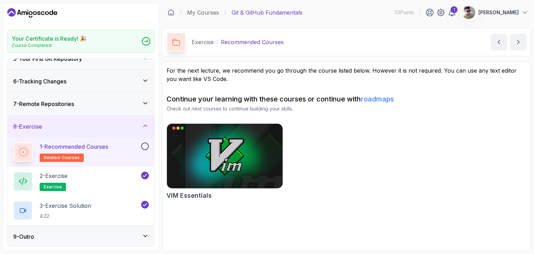
click at [145, 144] on button at bounding box center [145, 147] width 8 height 8
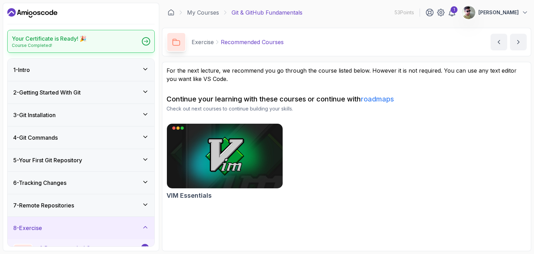
click at [40, 44] on p "Course Completed!" at bounding box center [49, 46] width 75 height 6
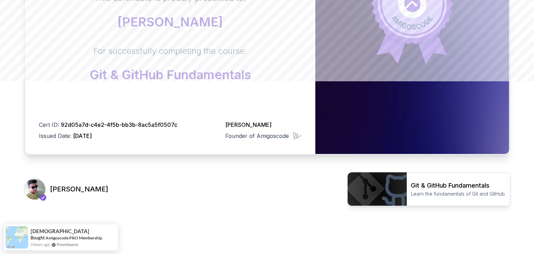
scroll to position [173, 0]
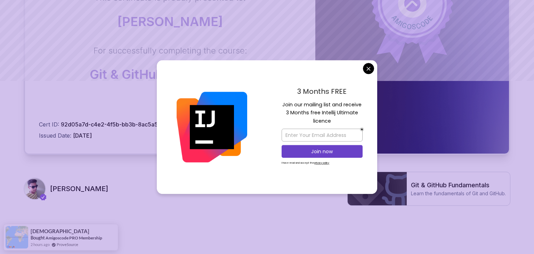
click at [366, 68] on body "Certificate This certificate is proudly presented to: Yash Verma For successful…" at bounding box center [267, 47] width 534 height 440
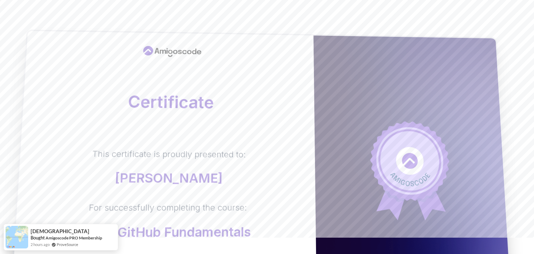
scroll to position [0, 0]
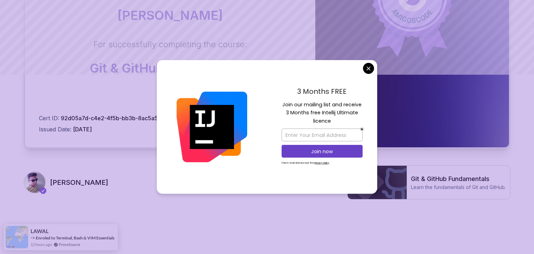
scroll to position [186, 0]
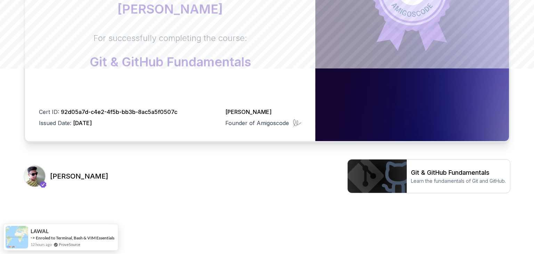
click at [366, 65] on body "Certificate This certificate is proudly presented to: [PERSON_NAME] For success…" at bounding box center [267, 34] width 534 height 440
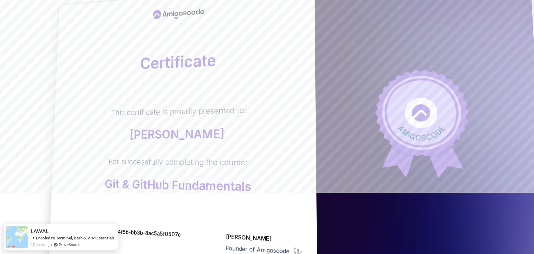
scroll to position [0, 0]
